Goal: Task Accomplishment & Management: Use online tool/utility

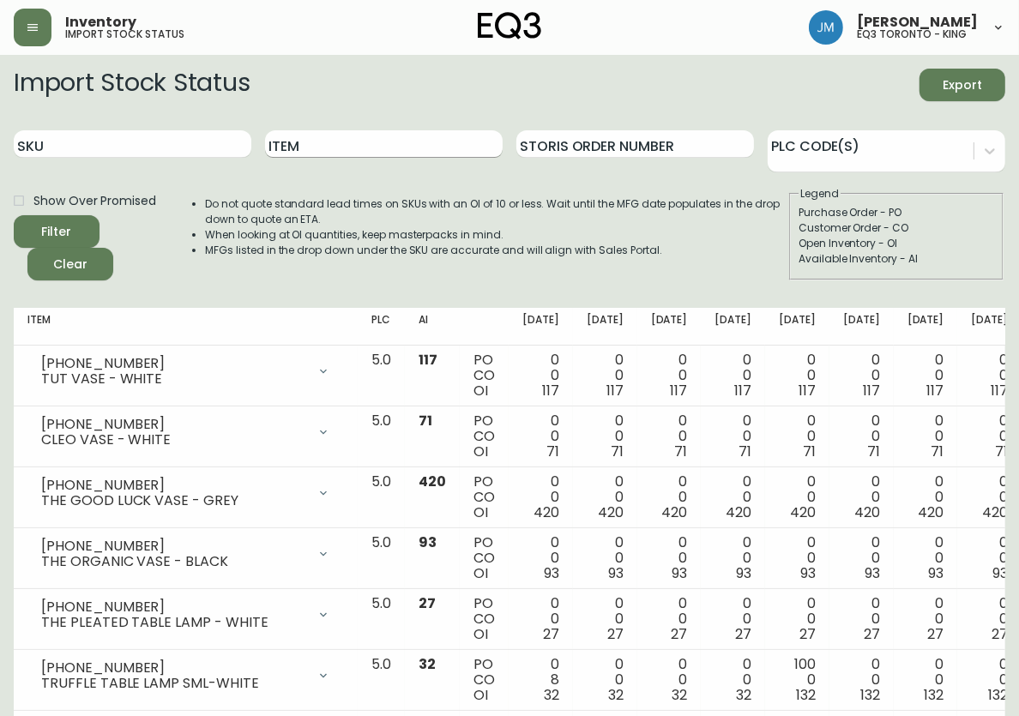
click at [384, 140] on input "Item" at bounding box center [384, 143] width 238 height 27
click at [57, 230] on icon "submit" at bounding box center [50, 229] width 17 height 17
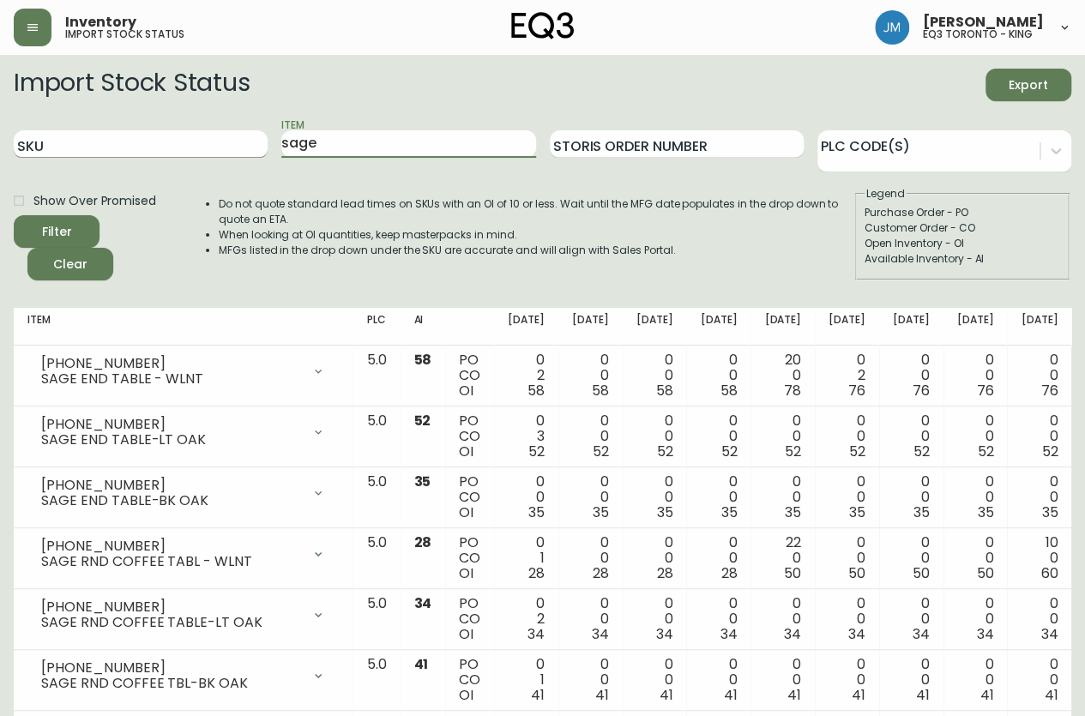
drag, startPoint x: 335, startPoint y: 154, endPoint x: 163, endPoint y: 147, distance: 171.7
click at [189, 176] on form "Import Stock Status Export SKU Item sage Storis Order Number PLC Code(s) Show O…" at bounding box center [543, 175] width 1058 height 212
click at [14, 215] on button "Filter" at bounding box center [57, 231] width 86 height 33
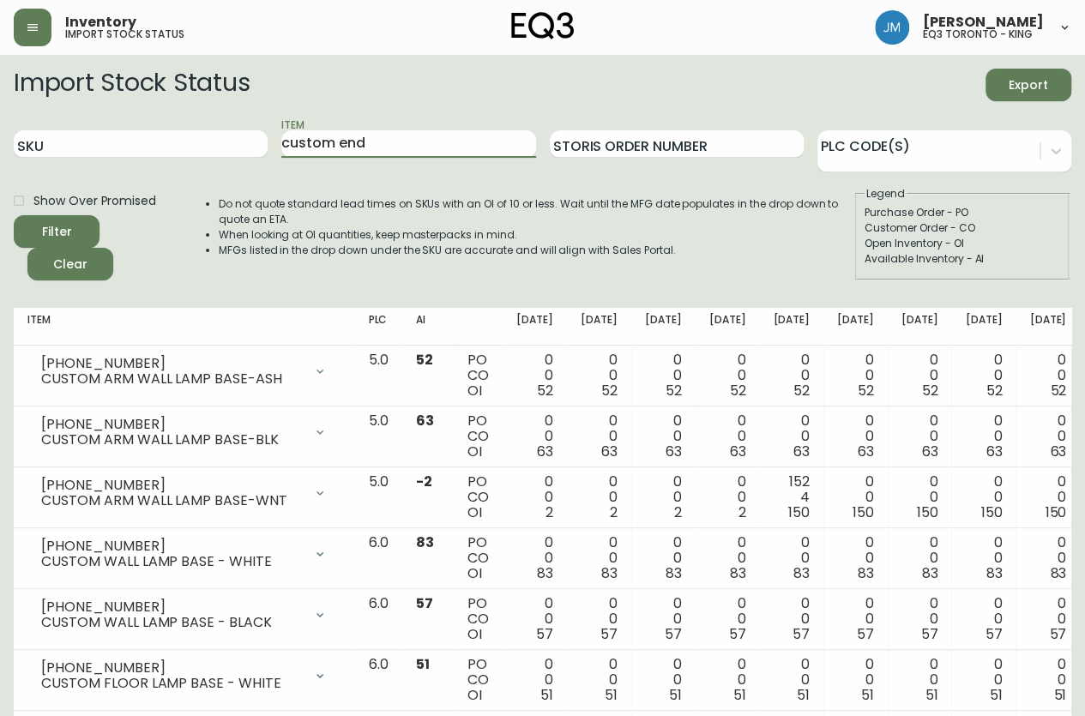
click at [14, 215] on button "Filter" at bounding box center [57, 231] width 86 height 33
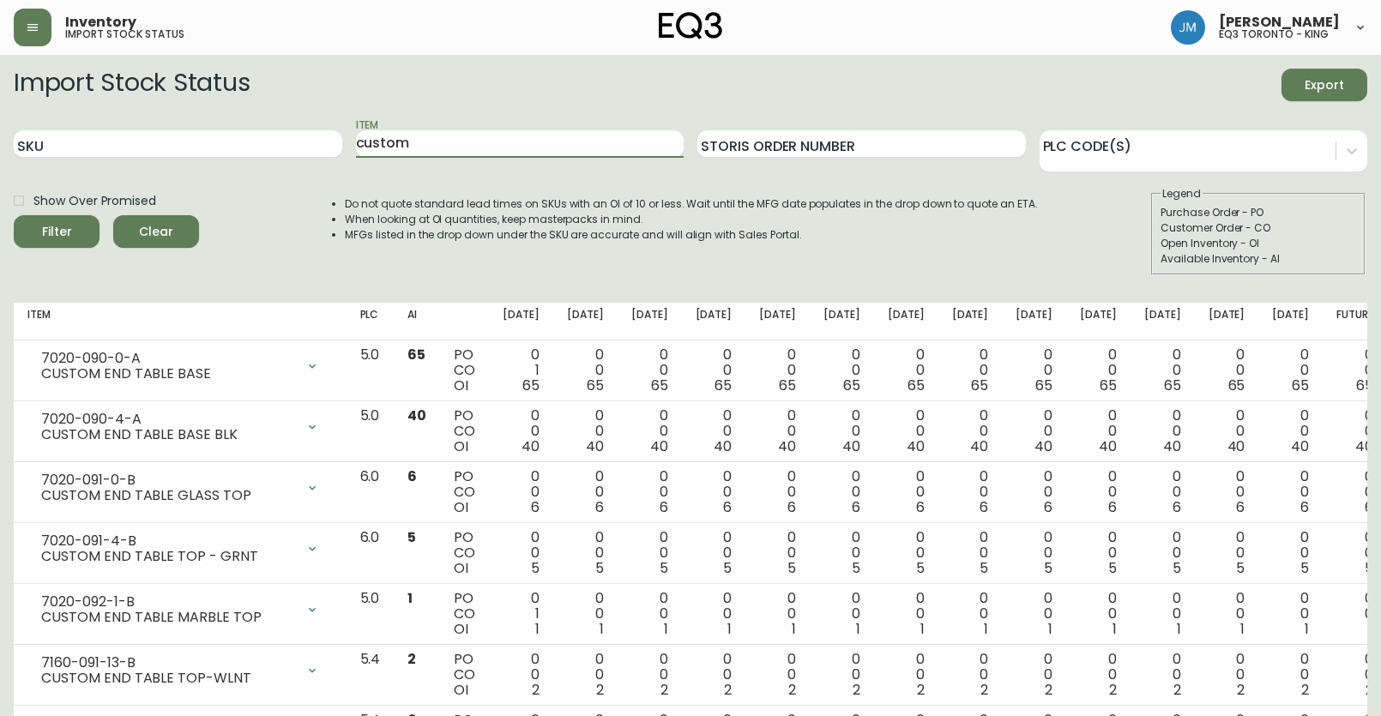
type input "custom"
click at [14, 215] on button "Filter" at bounding box center [57, 231] width 86 height 33
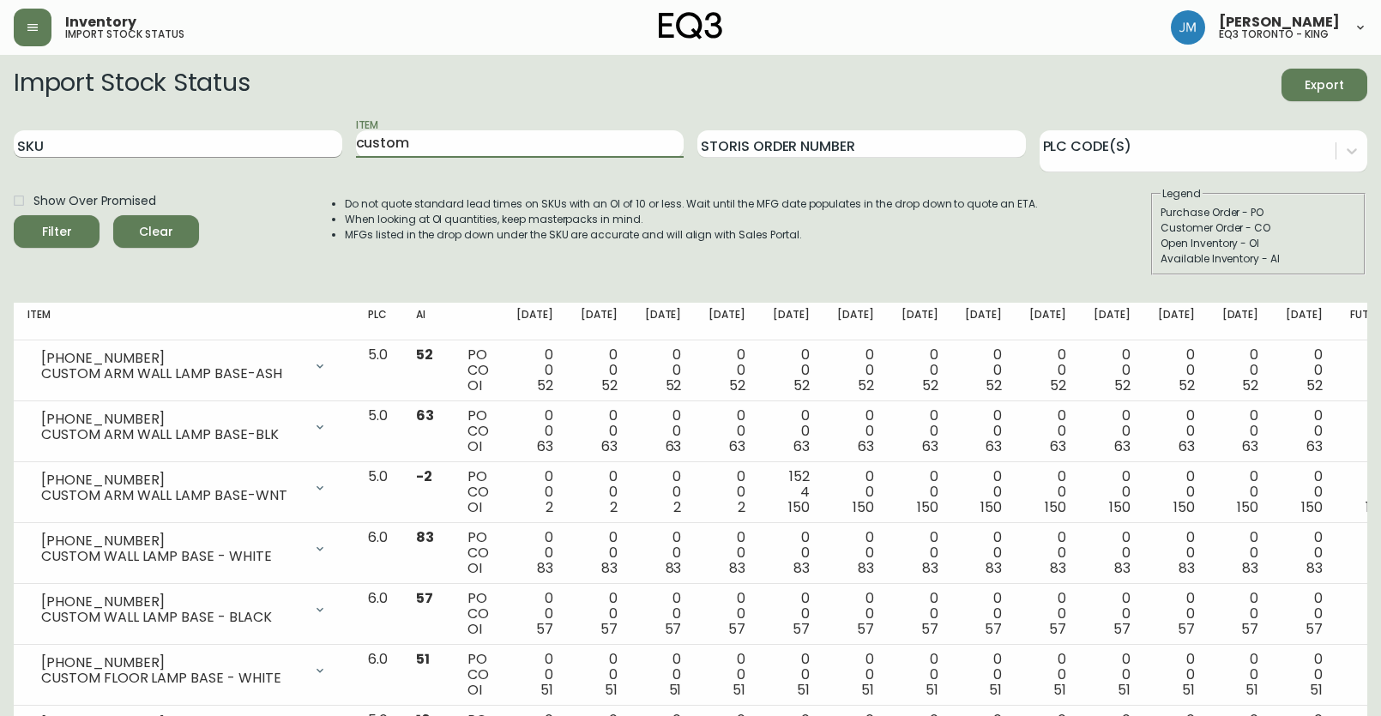
drag, startPoint x: 163, startPoint y: 172, endPoint x: 116, endPoint y: 135, distance: 59.9
click at [120, 173] on form "Import Stock Status Export SKU Item custom Storis Order Number PLC Code(s) Show…" at bounding box center [691, 172] width 1354 height 207
click at [142, 143] on input "SKU" at bounding box center [178, 143] width 329 height 27
paste input "7020-090-0-A"
click at [69, 220] on button "Filter" at bounding box center [57, 231] width 86 height 33
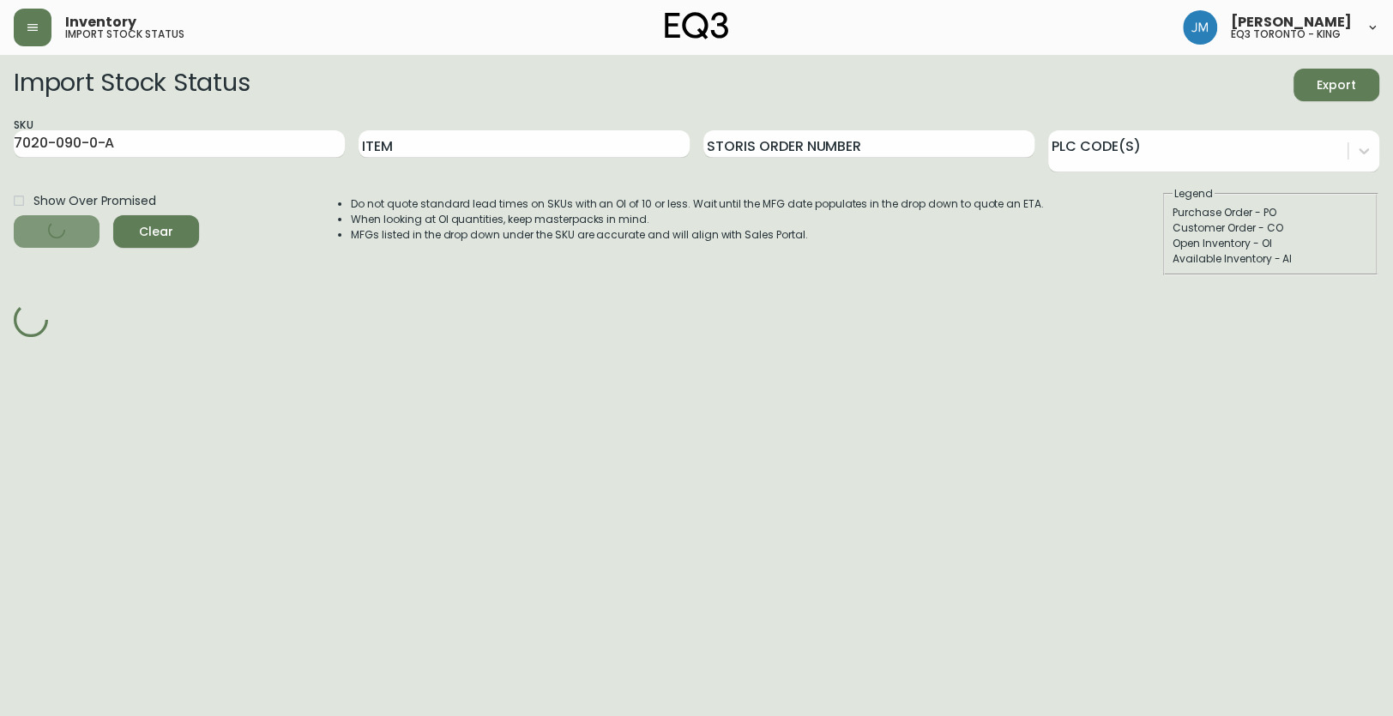
click at [76, 226] on span "Filter" at bounding box center [56, 231] width 58 height 21
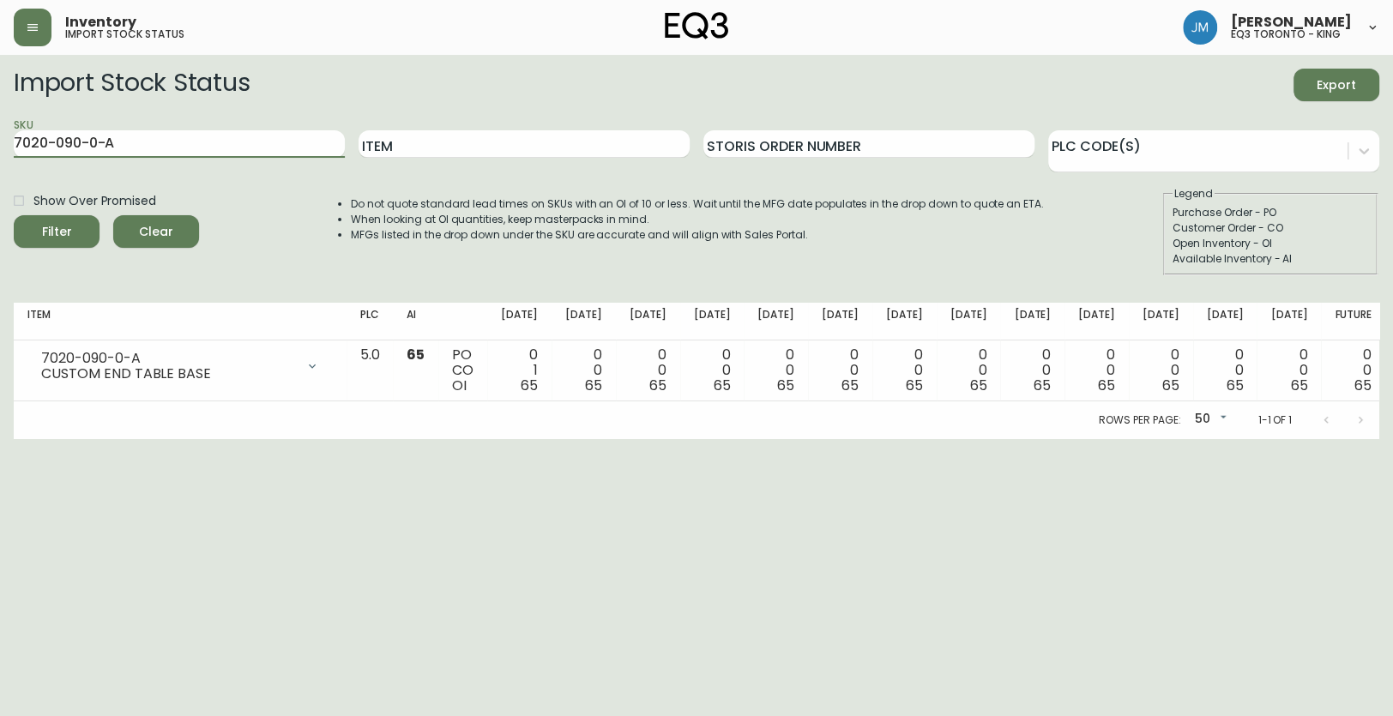
drag, startPoint x: 165, startPoint y: 148, endPoint x: -1, endPoint y: 130, distance: 166.5
click at [0, 130] on html "Inventory import stock status [PERSON_NAME] eq3 [GEOGRAPHIC_DATA] - king Import…" at bounding box center [696, 219] width 1393 height 439
type input "7020-092-1-b"
click at [79, 233] on span "Filter" at bounding box center [56, 231] width 58 height 21
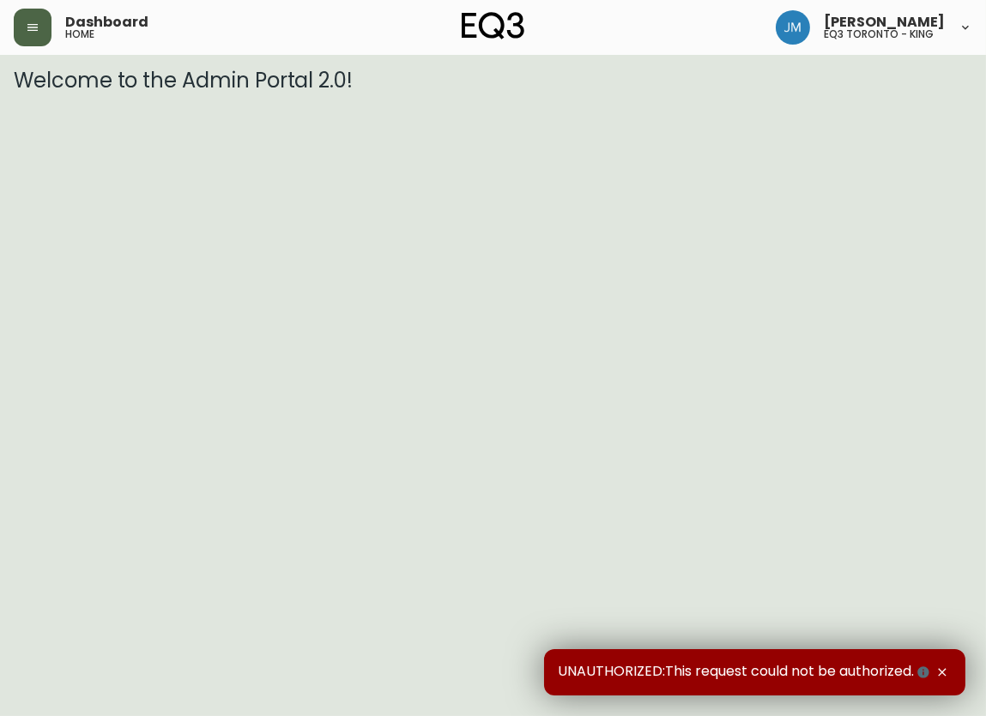
click at [33, 27] on icon "button" at bounding box center [32, 27] width 10 height 7
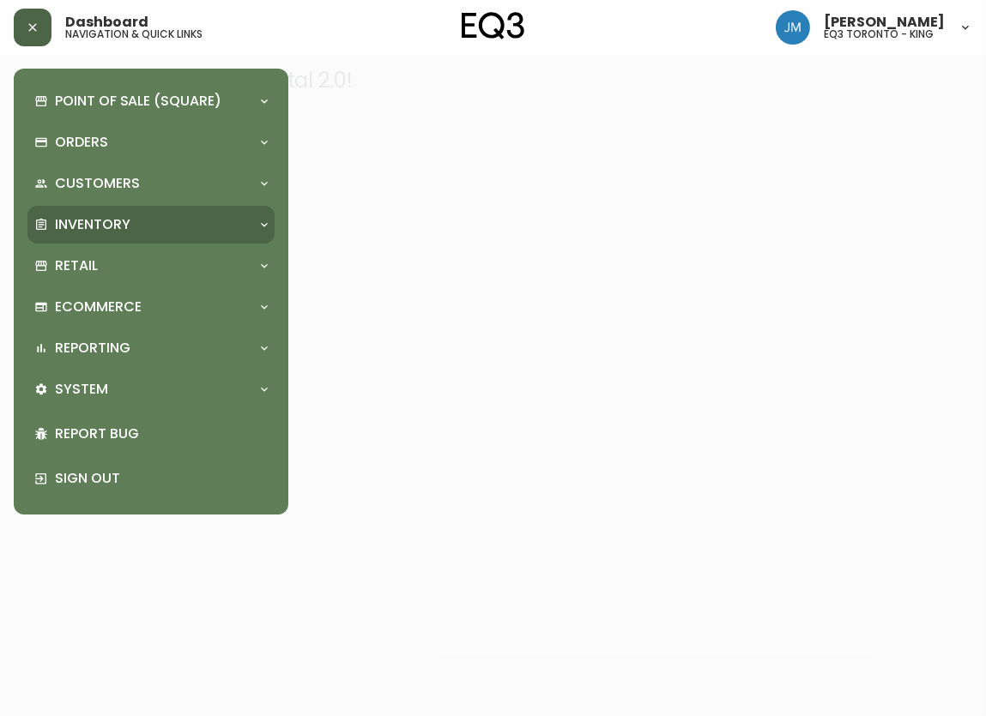
click at [71, 224] on p "Inventory" at bounding box center [92, 224] width 75 height 19
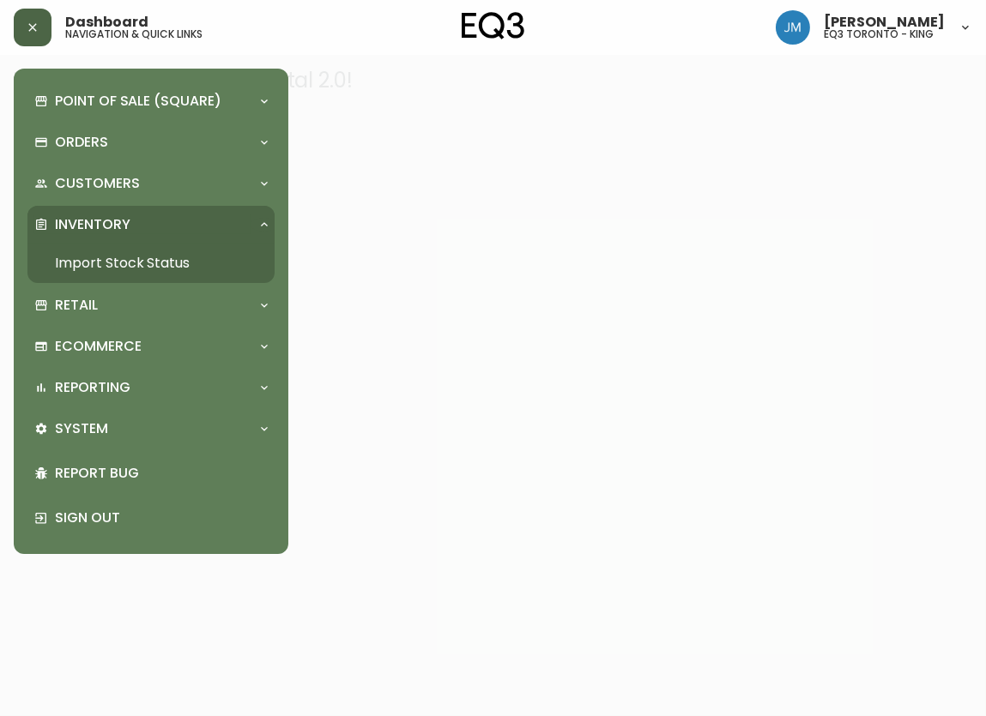
click at [100, 251] on link "Import Stock Status" at bounding box center [150, 263] width 247 height 39
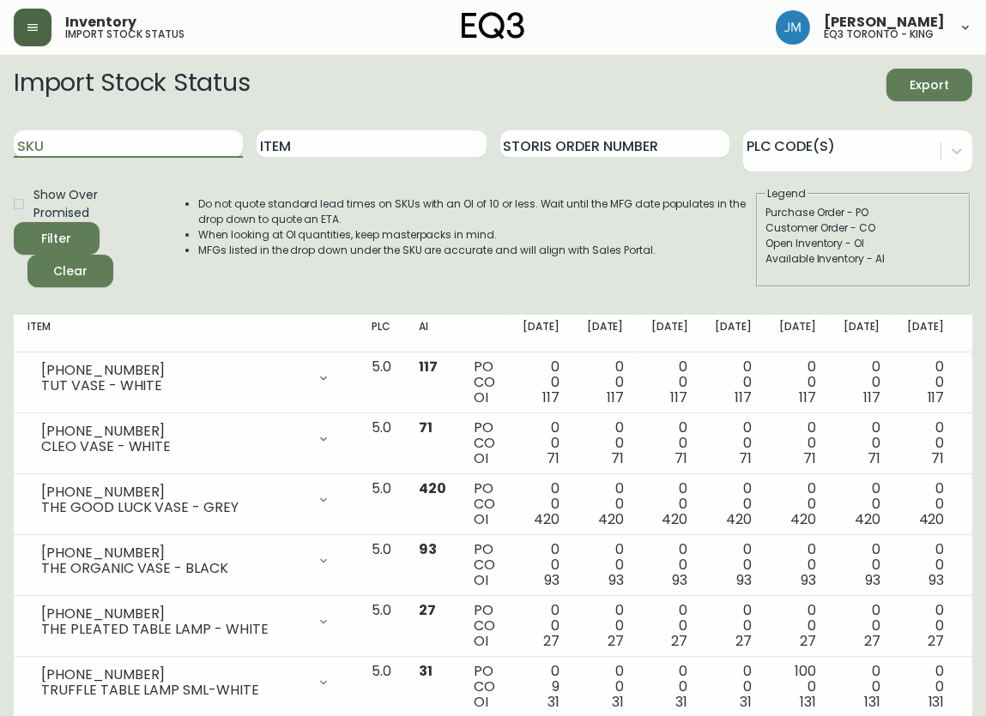
click at [107, 146] on input "SKU" at bounding box center [128, 143] width 229 height 27
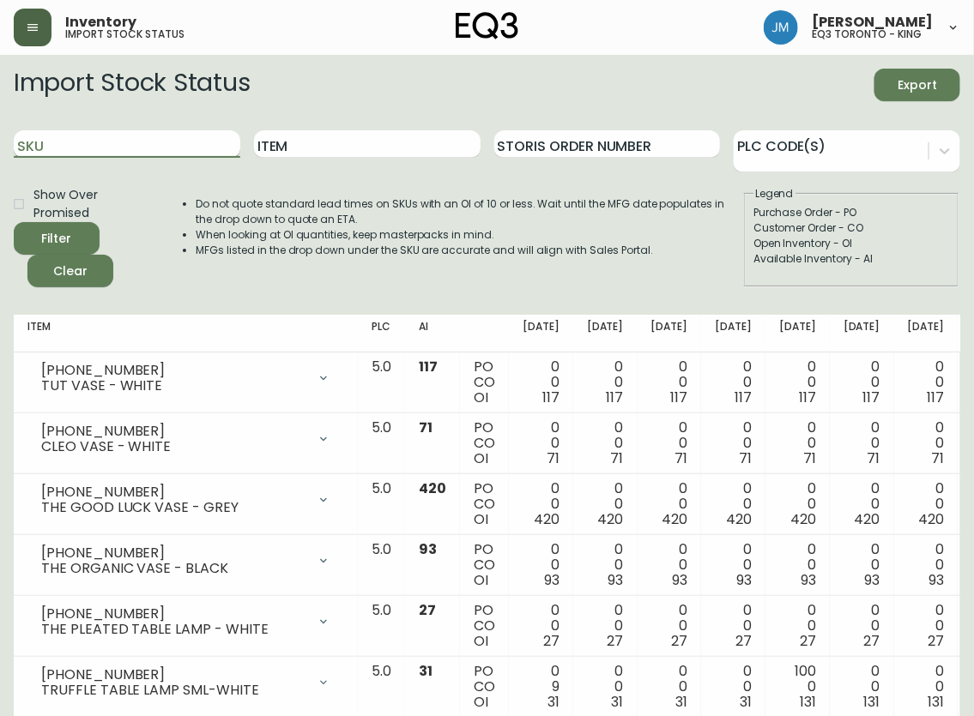
paste input "7020-092-1-B"
type input "7020-092-1-B"
click at [14, 222] on button "Filter" at bounding box center [57, 238] width 86 height 33
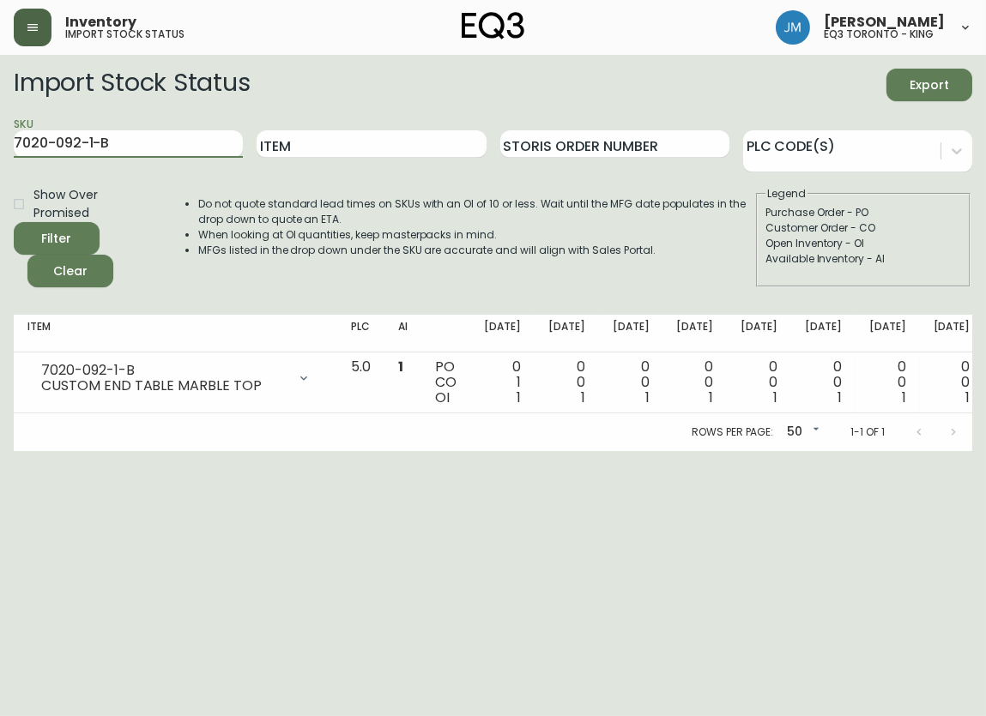
scroll to position [0, 168]
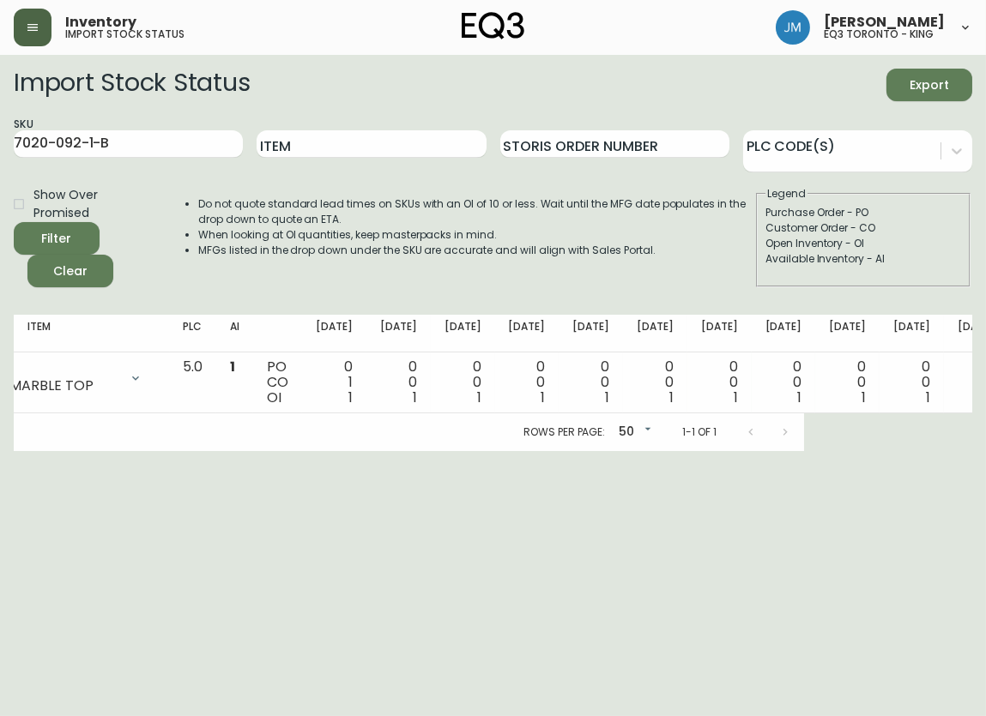
click at [691, 60] on main "Import Stock Status Export SKU 7020-092-1-B Item Storis Order Number PLC Code(s…" at bounding box center [493, 253] width 986 height 396
